Goal: Transaction & Acquisition: Purchase product/service

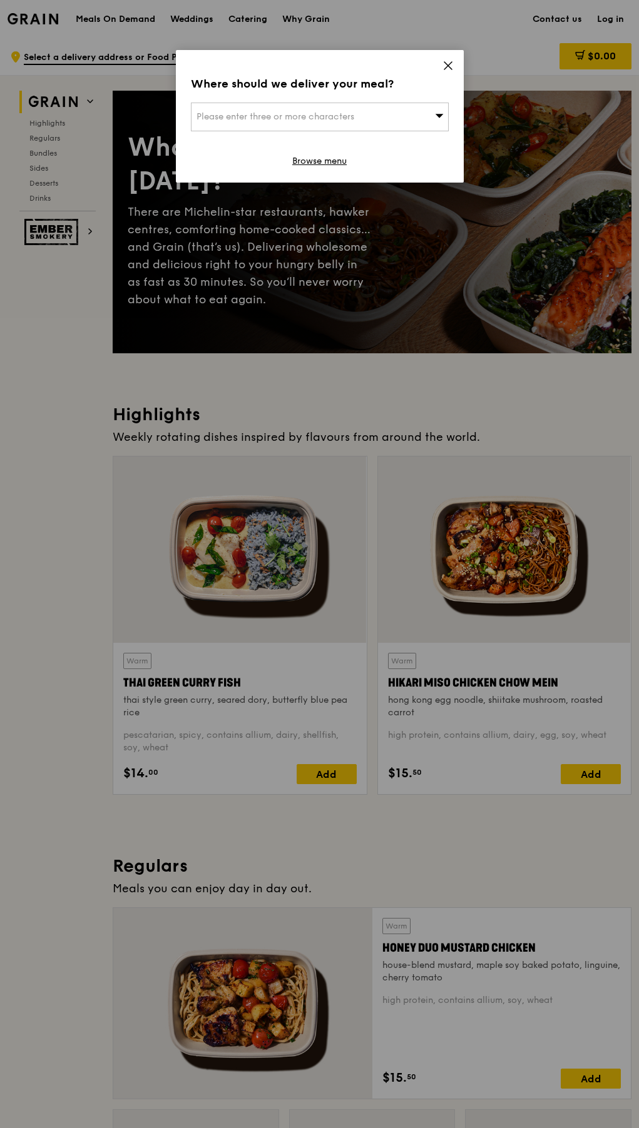
click at [445, 59] on div "Where should we deliver your meal? Please enter three or more characters Browse…" at bounding box center [320, 116] width 288 height 133
click at [453, 58] on div "Where should we deliver your meal? Please enter three or more characters Browse…" at bounding box center [320, 116] width 288 height 133
click at [450, 59] on div "Where should we deliver your meal? Please enter three or more characters Browse…" at bounding box center [320, 116] width 288 height 133
click at [444, 73] on span at bounding box center [447, 68] width 11 height 14
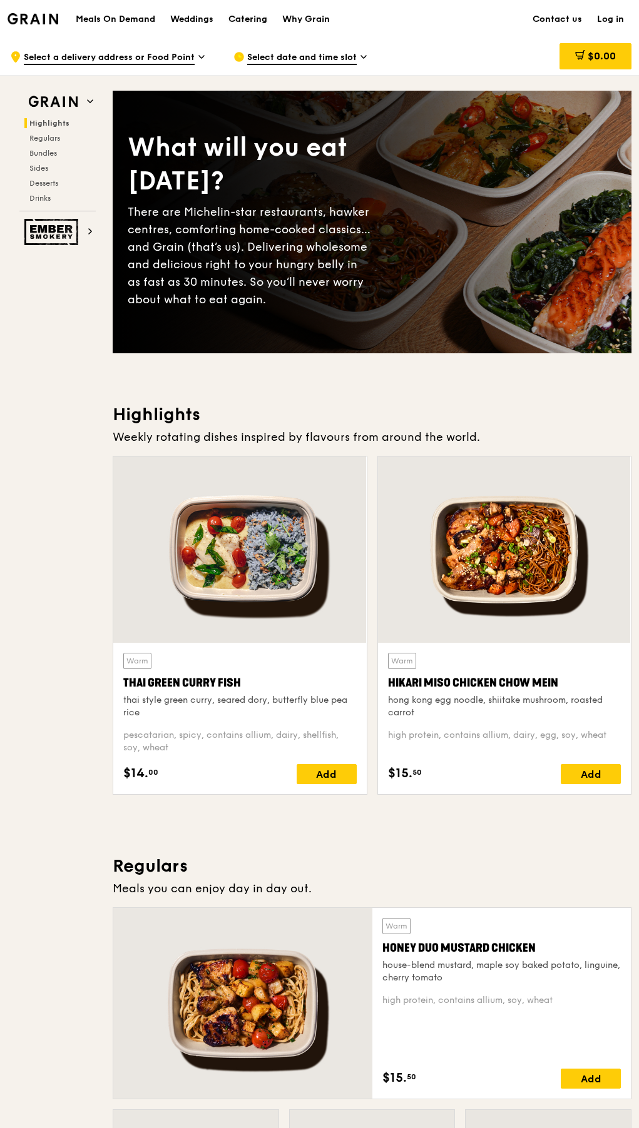
click at [261, 19] on div "Catering" at bounding box center [247, 20] width 39 height 38
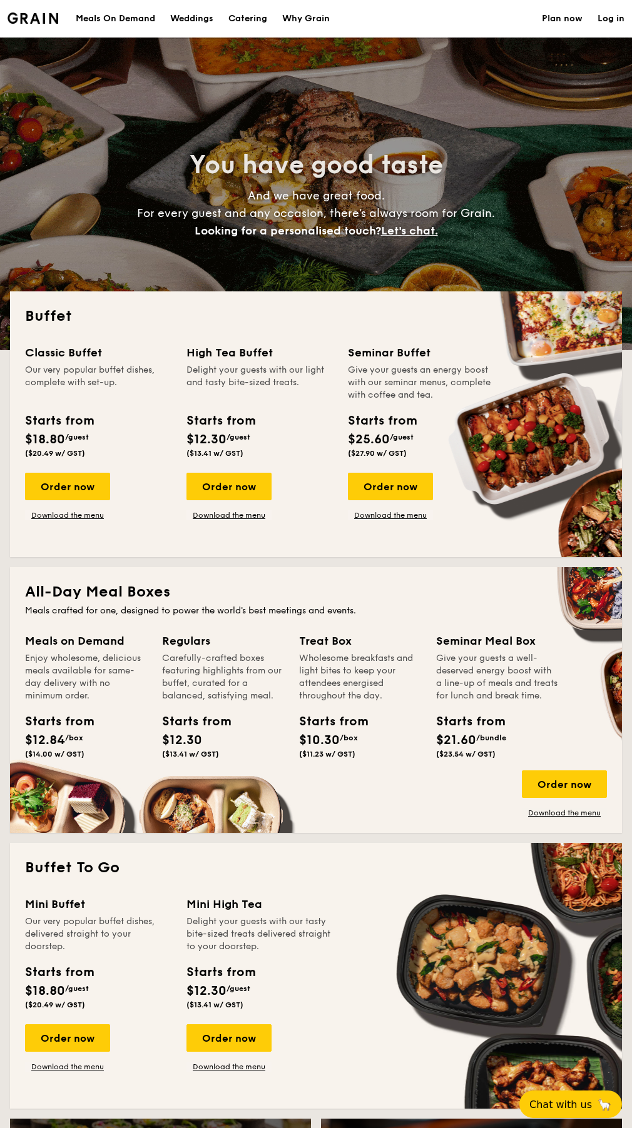
select select
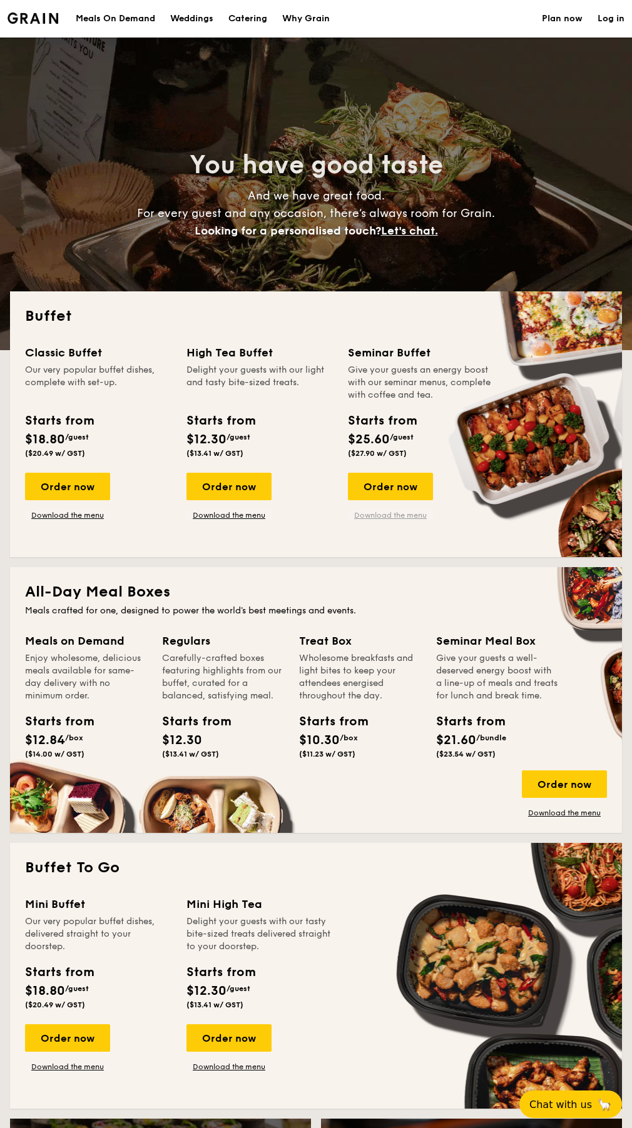
click at [373, 514] on link "Download the menu" at bounding box center [390, 515] width 85 height 10
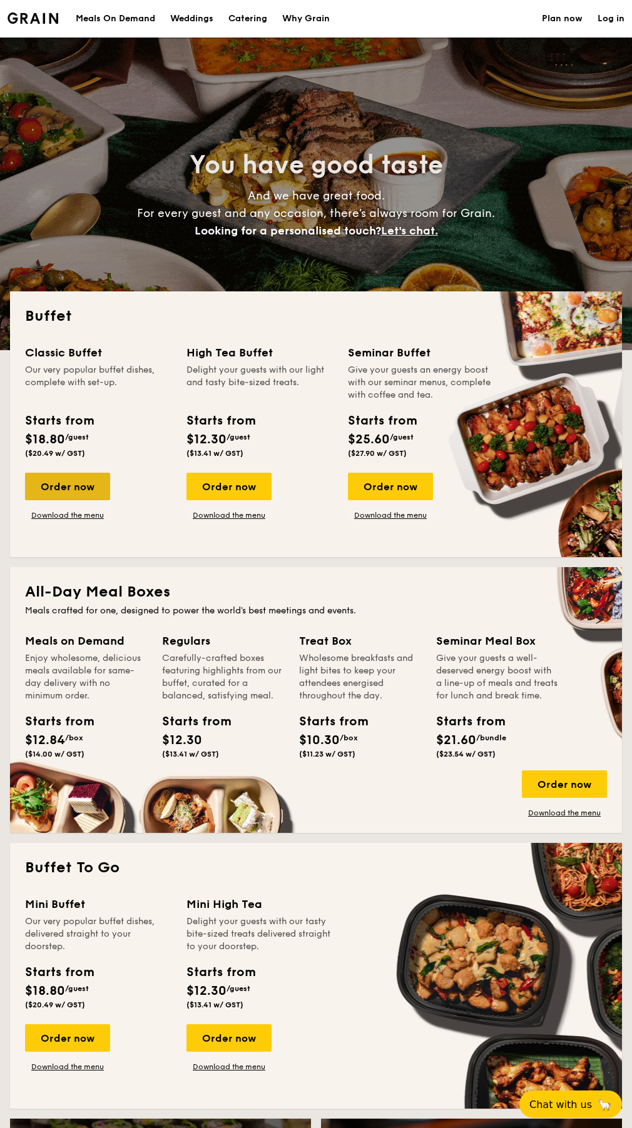
click at [97, 482] on div "Order now" at bounding box center [67, 487] width 85 height 28
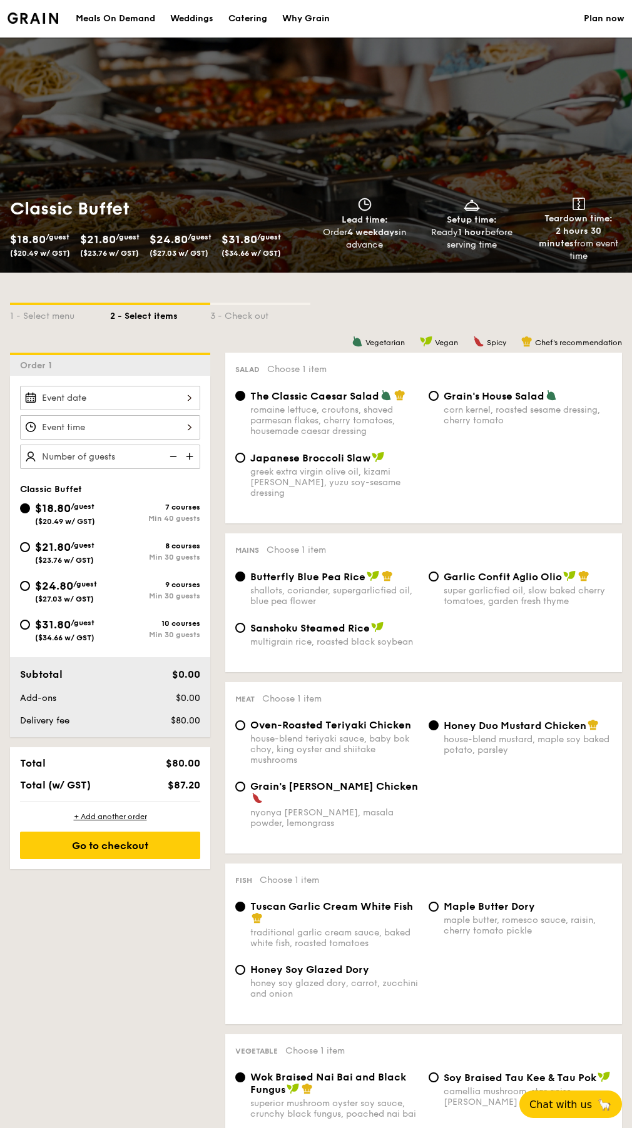
click at [451, 571] on span "Garlic Confit Aglio Olio" at bounding box center [502, 577] width 118 height 12
click at [438, 572] on input "Garlic Confit Aglio Olio super garlicfied oil, slow baked cherry tomatoes, gard…" at bounding box center [433, 577] width 10 height 10
radio input "true"
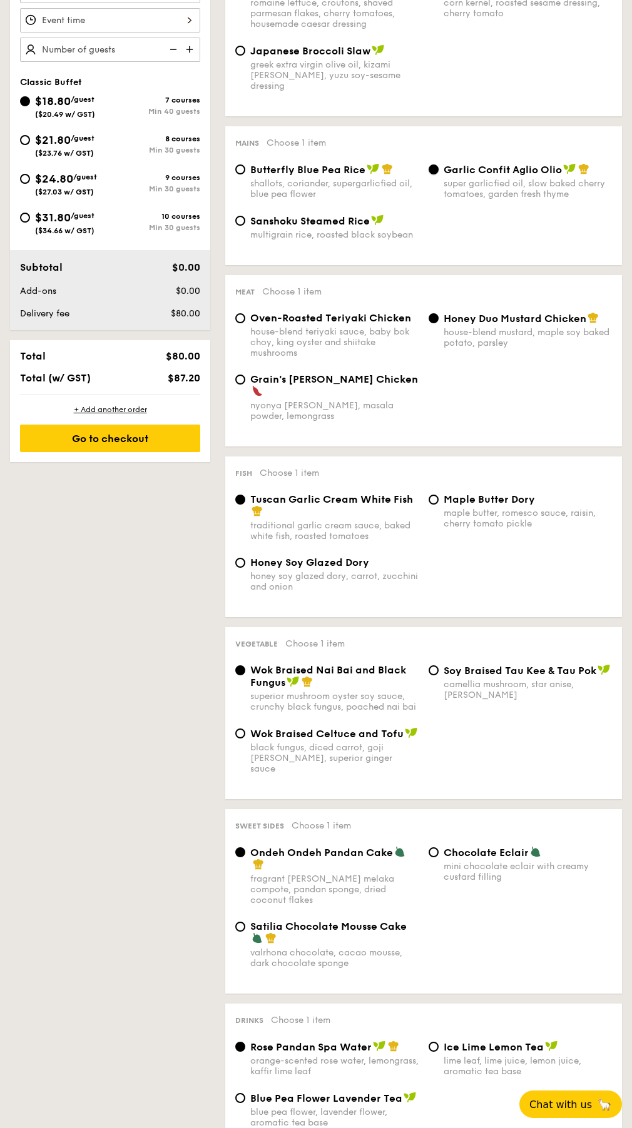
scroll to position [438, 0]
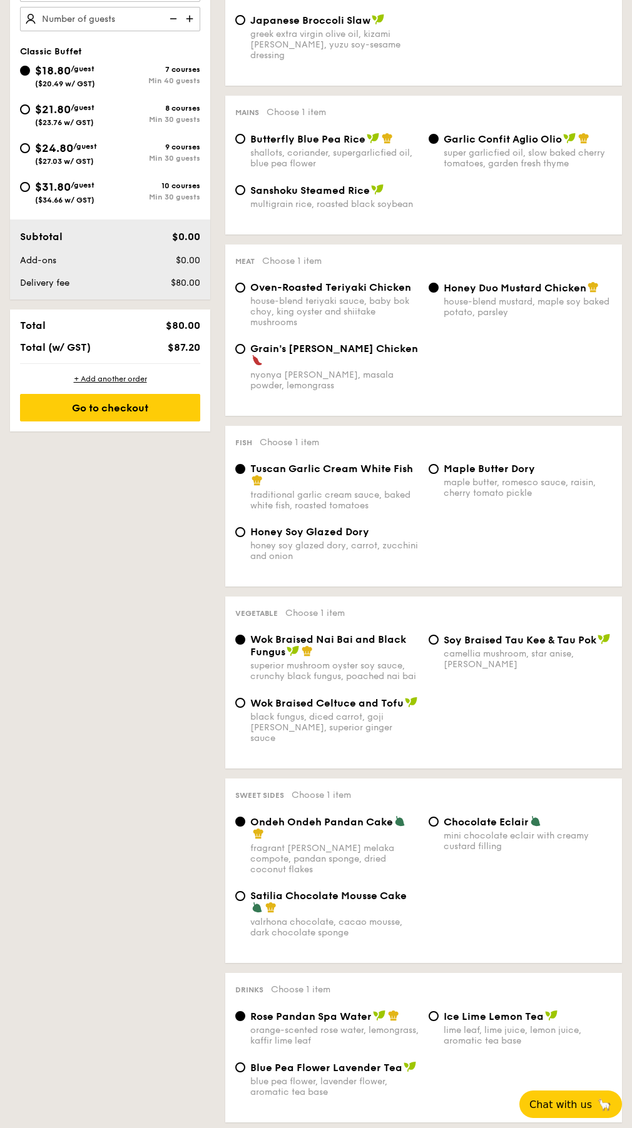
click at [281, 343] on span "Grain's Curry Chicken" at bounding box center [334, 349] width 168 height 12
click at [245, 344] on input "Grain's Curry Chicken nyonya curry, masala powder, lemongrass" at bounding box center [240, 349] width 10 height 10
radio input "true"
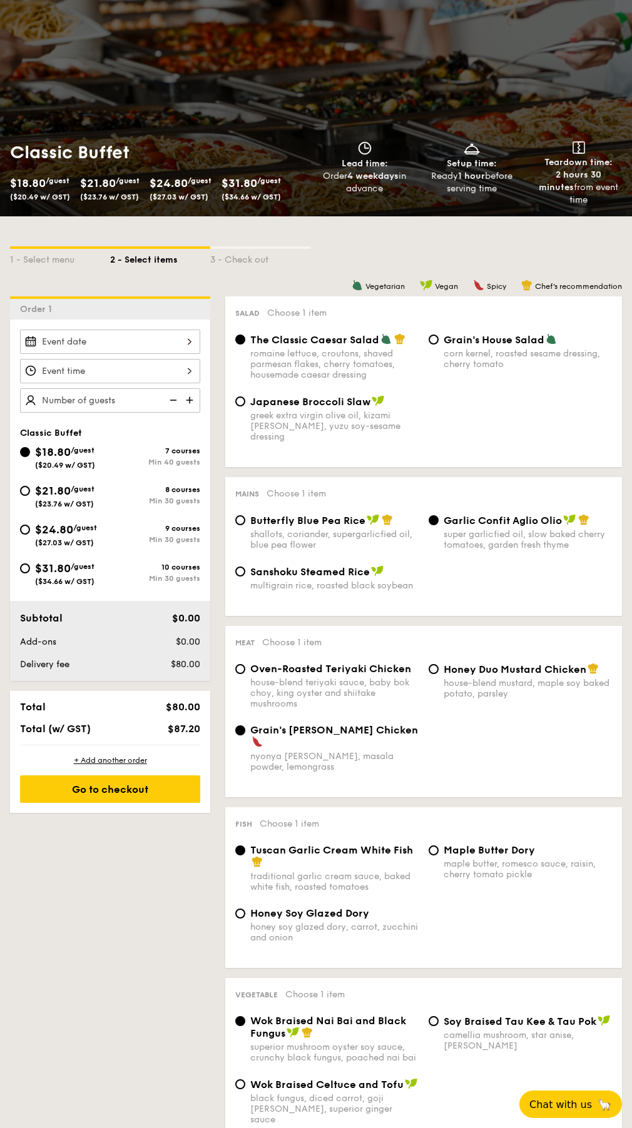
scroll to position [0, 0]
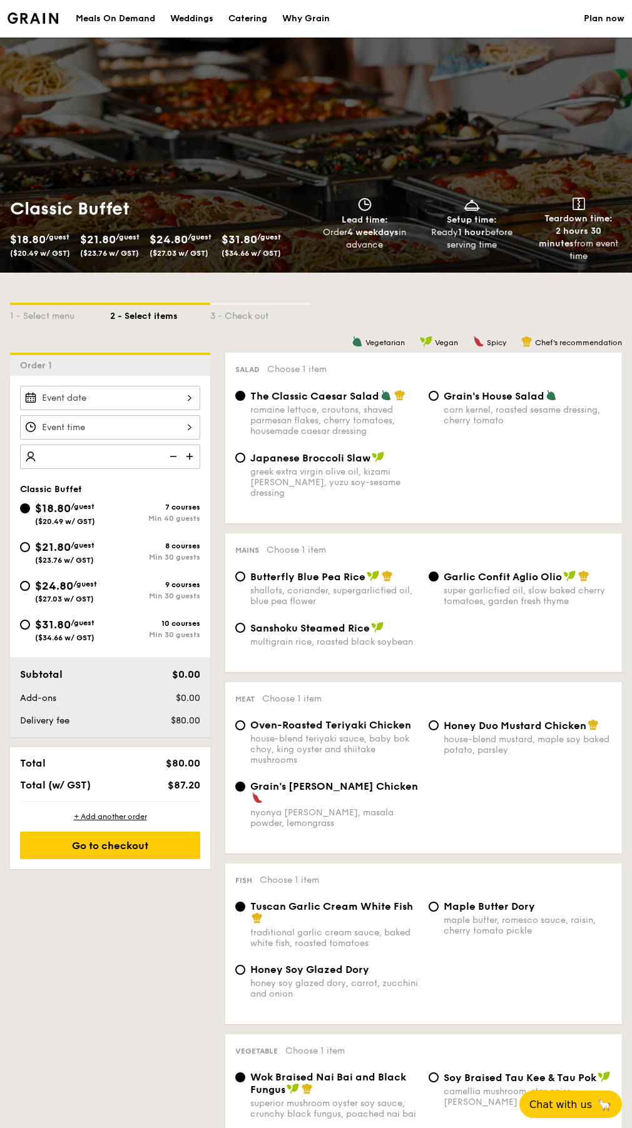
type input "4"
type input "40 guests"
click at [138, 932] on div "1 - Select menu 2 - Select items 3 - Check out Order 1 40 guests Classic Buffet…" at bounding box center [316, 1114] width 632 height 1682
